Goal: Transaction & Acquisition: Purchase product/service

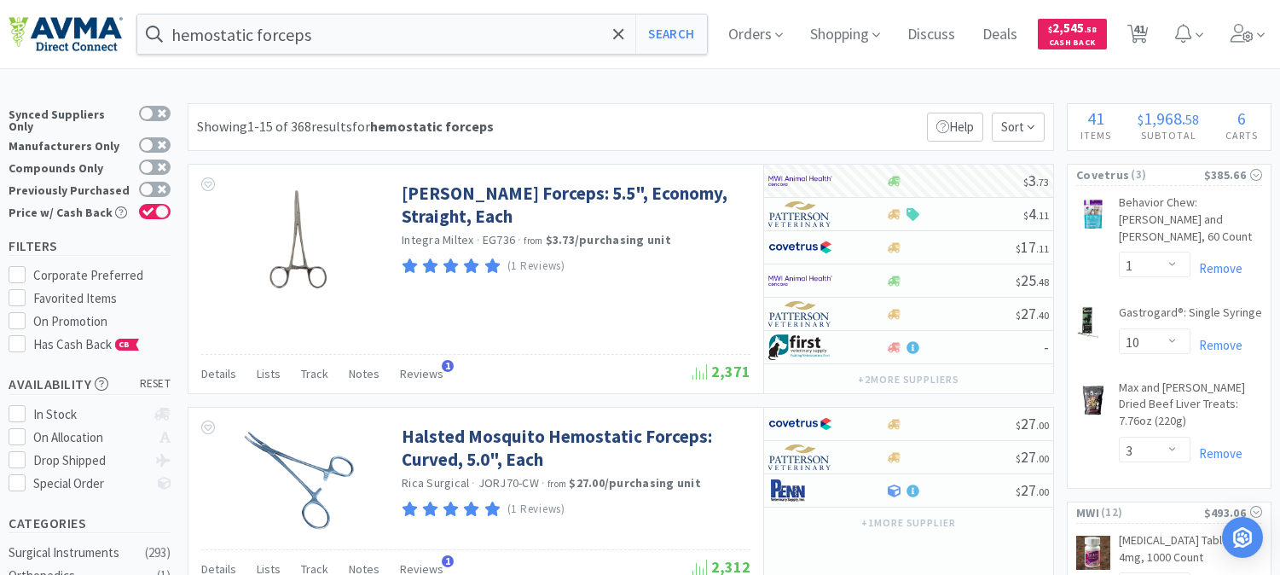
select select "1"
select select "10"
select select "3"
select select "2"
select select "1"
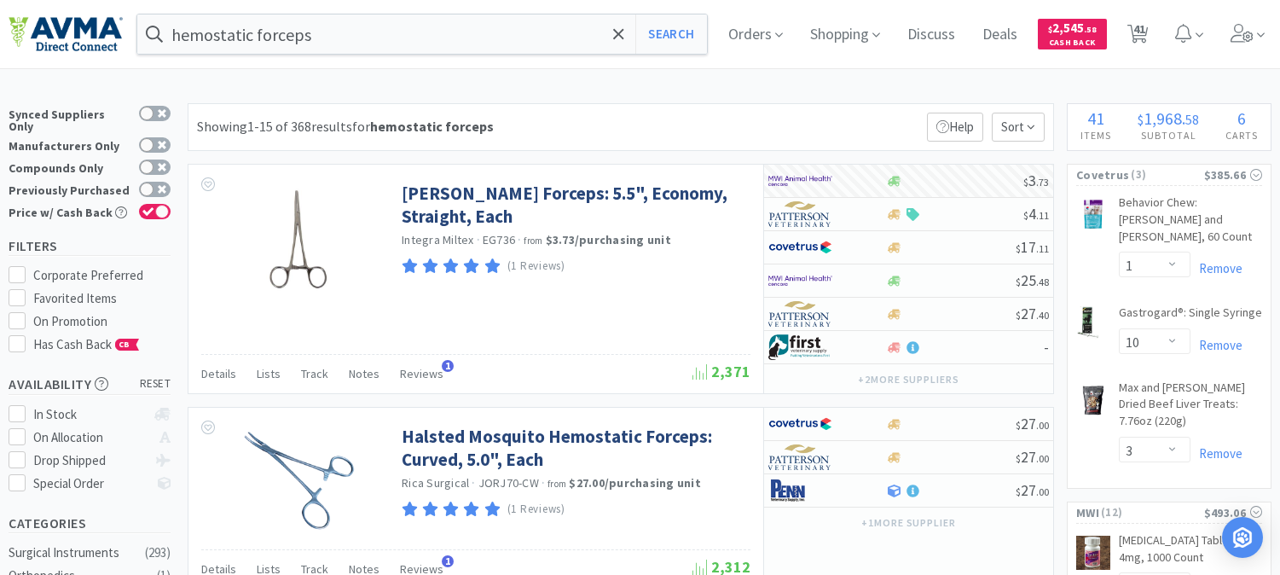
select select "2"
select select "3"
select select "1"
select select "3"
select select "2"
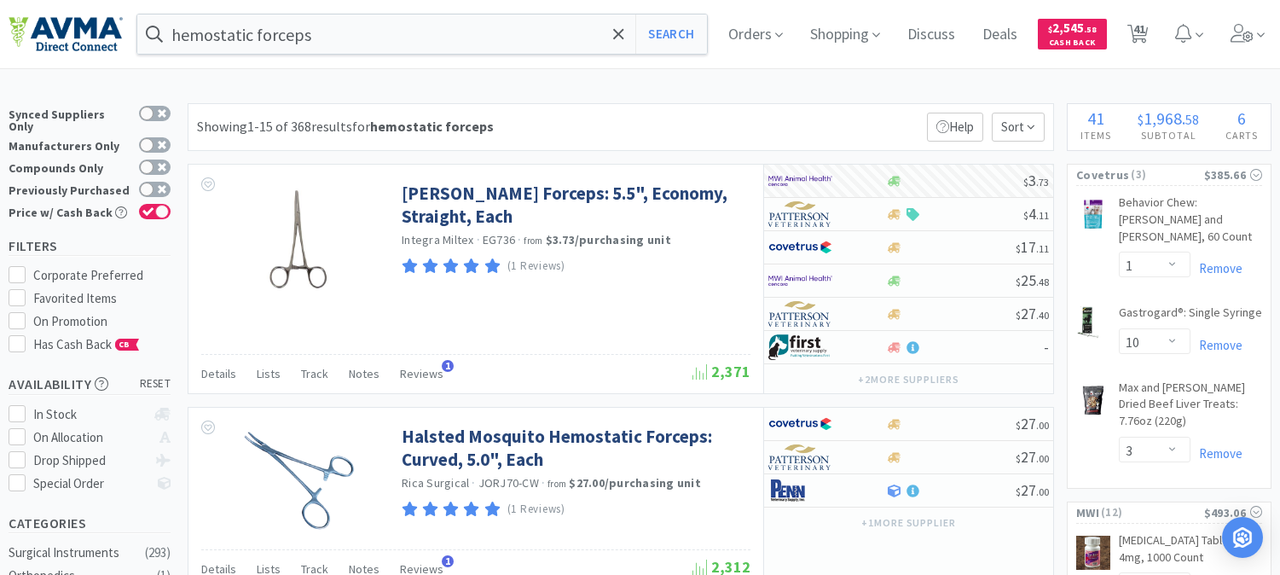
select select "1"
select select "4"
select select "1"
select select "2"
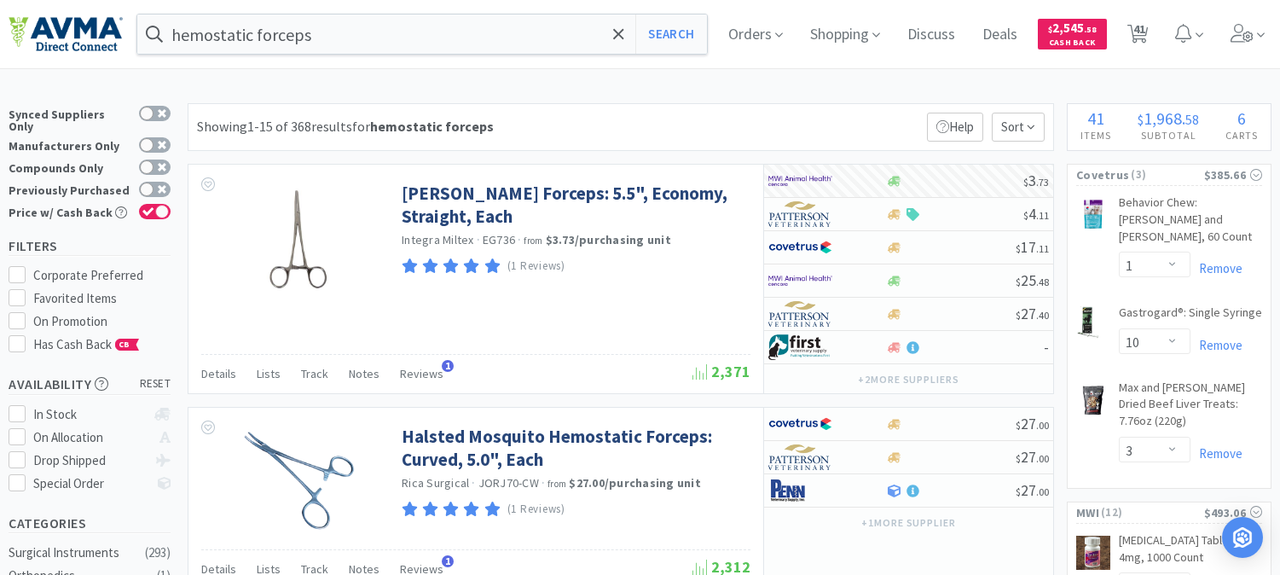
select select "3"
select select "1"
select select "8"
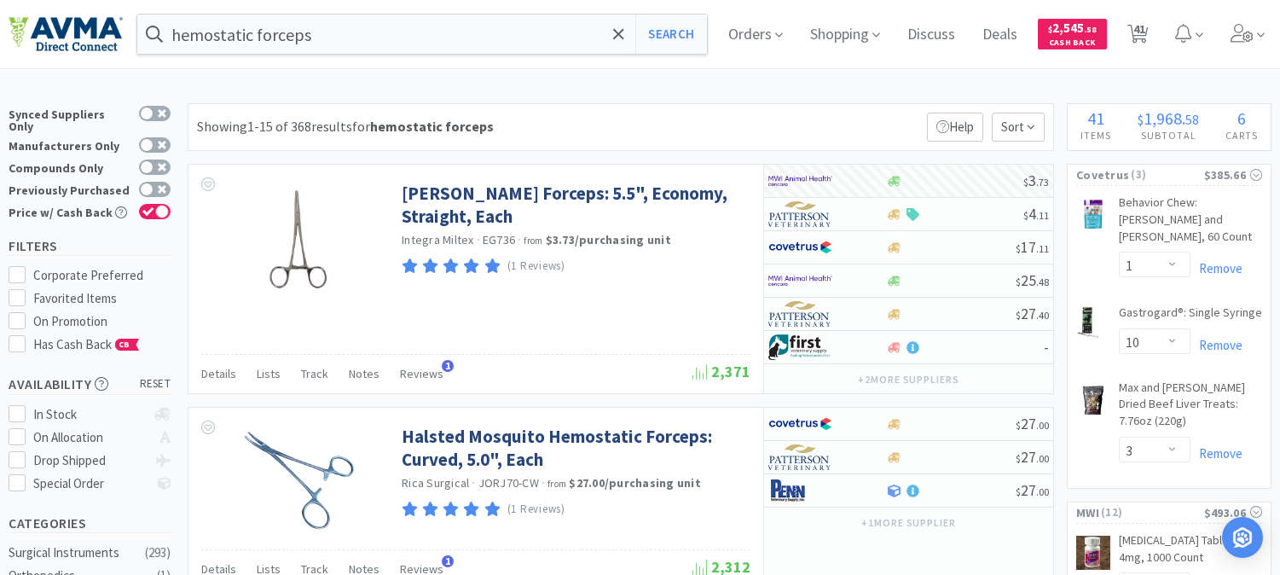
select select "1"
select select "5"
select select "4"
select select "1"
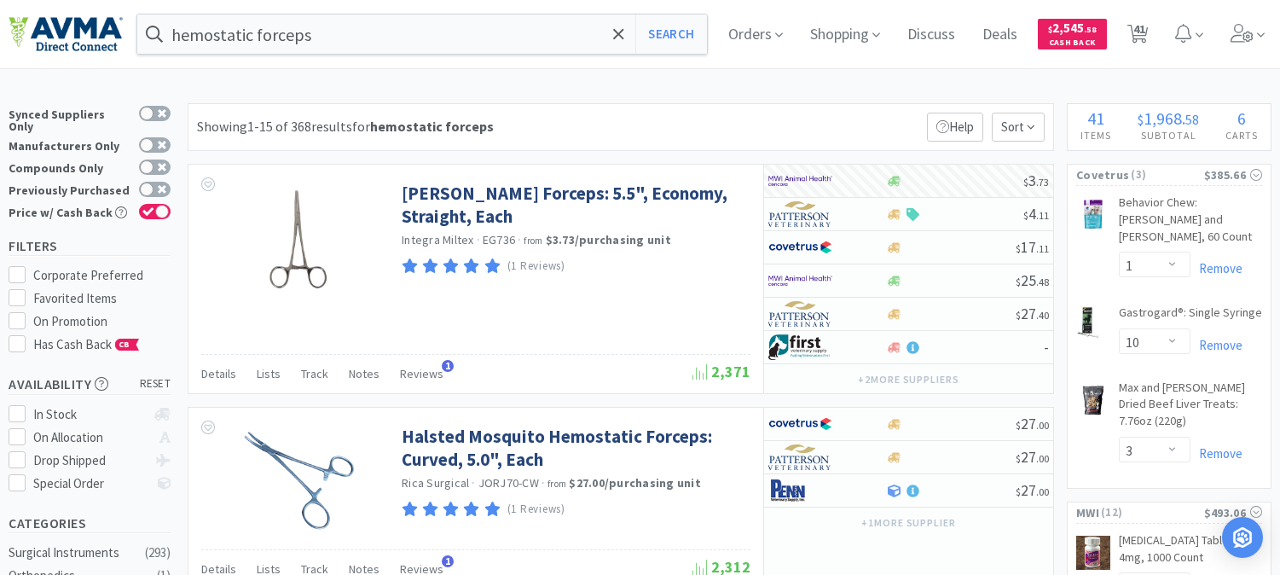
select select "10"
select select "1"
select select "2"
select select "4"
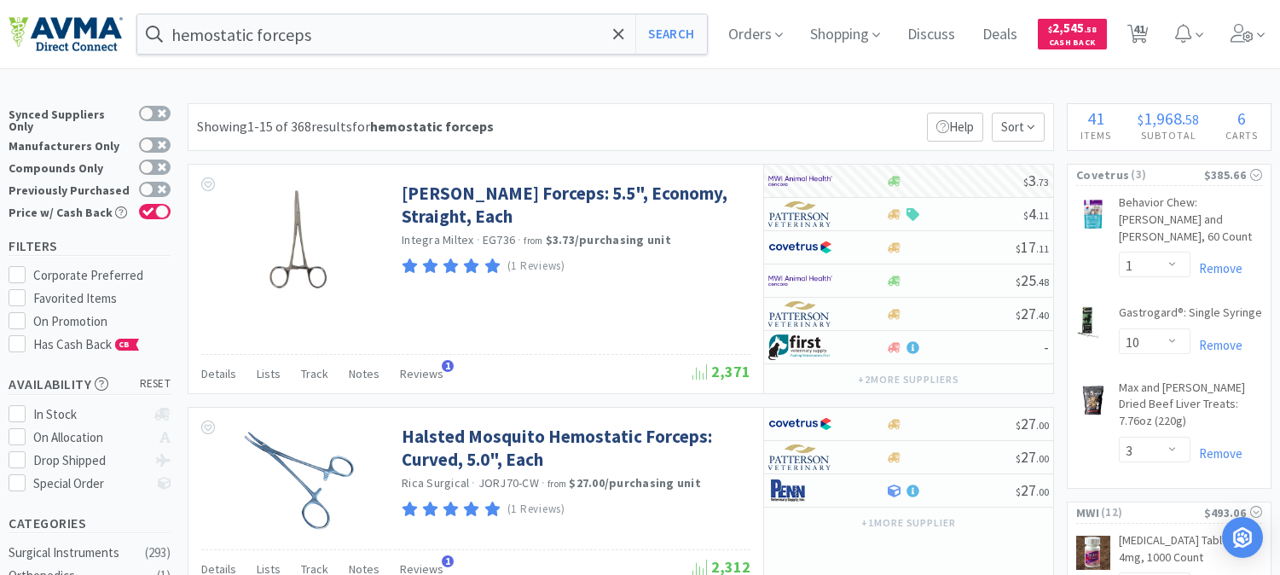
select select "2"
select select "1"
select select "2"
select select "1"
select select "6"
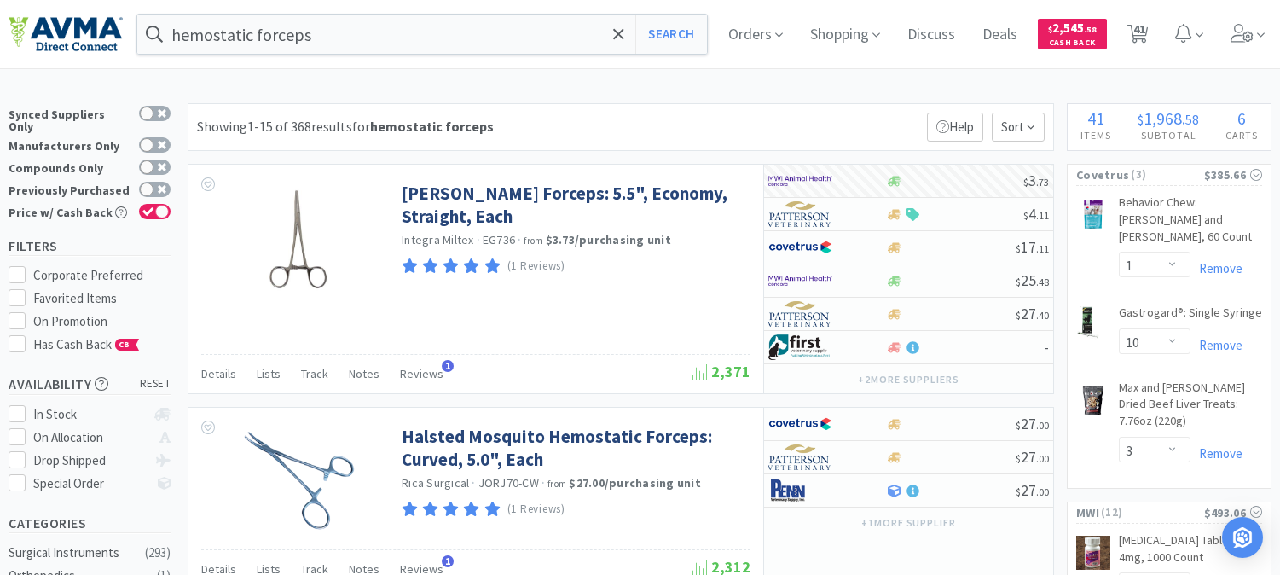
select select "2"
select select "1"
select select "4"
select select "2"
select select "1"
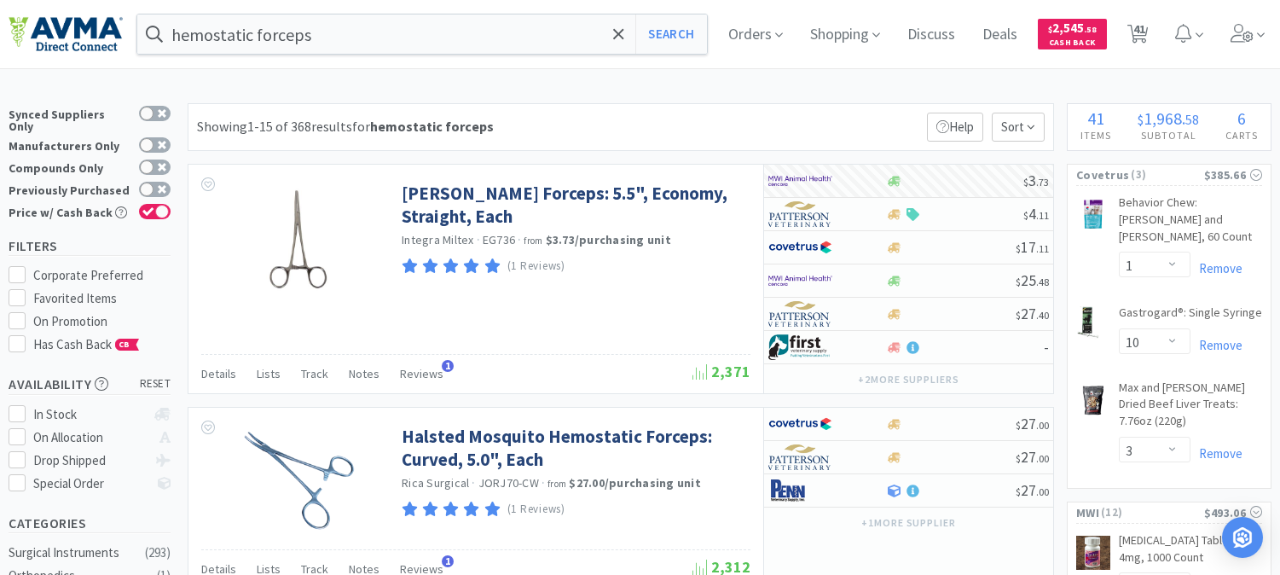
select select "1"
